Goal: Obtain resource: Obtain resource

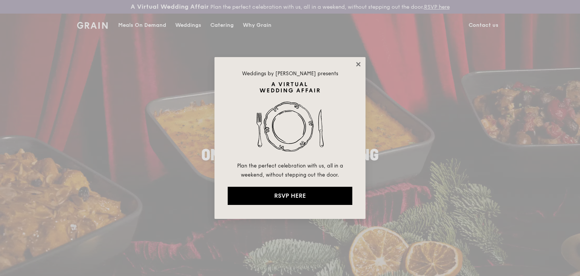
click at [357, 63] on icon at bounding box center [358, 64] width 7 height 7
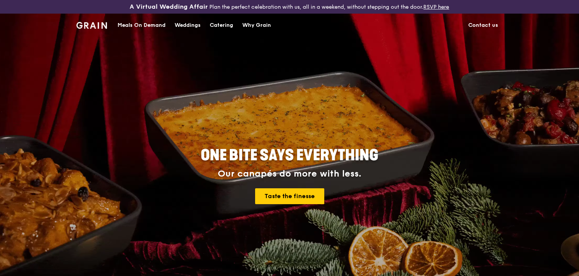
click at [221, 26] on div "Catering" at bounding box center [221, 25] width 23 height 23
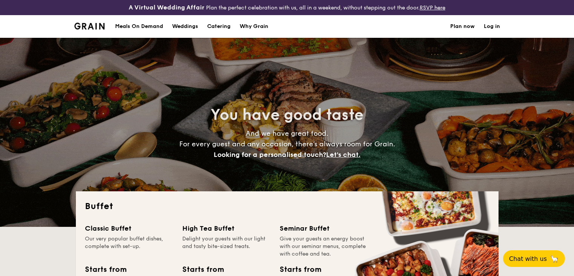
select select
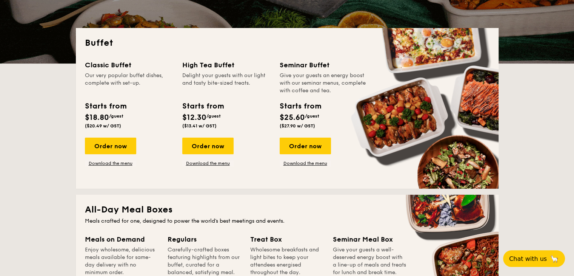
scroll to position [189, 0]
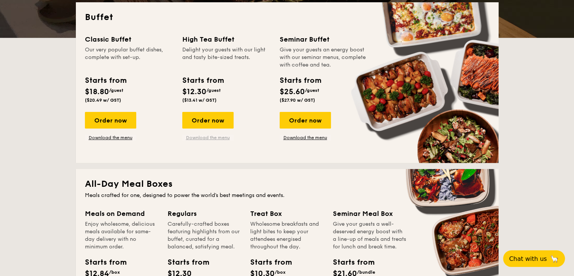
drag, startPoint x: 214, startPoint y: 136, endPoint x: 199, endPoint y: 136, distance: 14.7
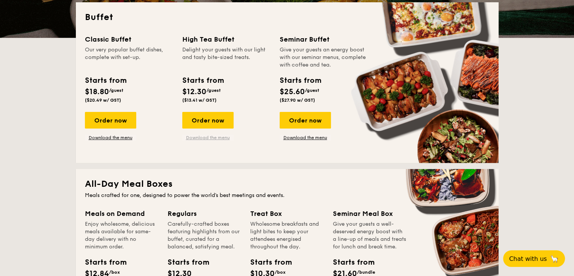
click at [214, 136] on link "Download the menu" at bounding box center [207, 137] width 51 height 6
